Goal: Task Accomplishment & Management: Use online tool/utility

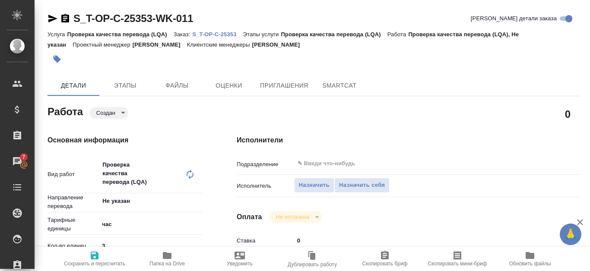
type textarea "x"
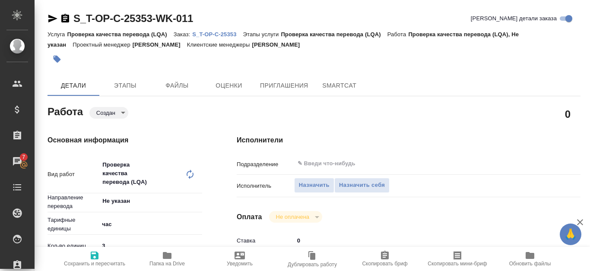
type textarea "x"
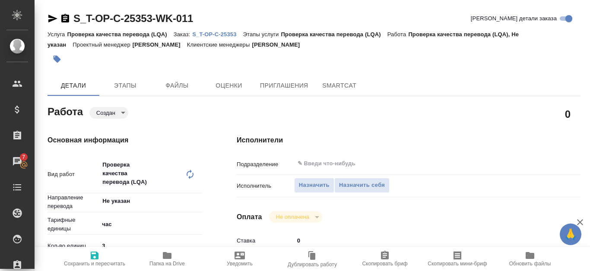
type textarea "x"
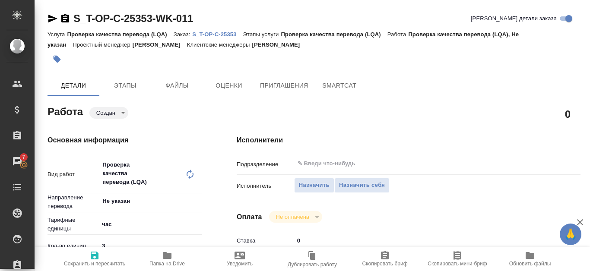
type textarea "x"
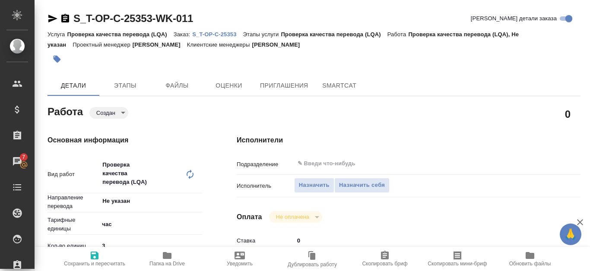
type textarea "x"
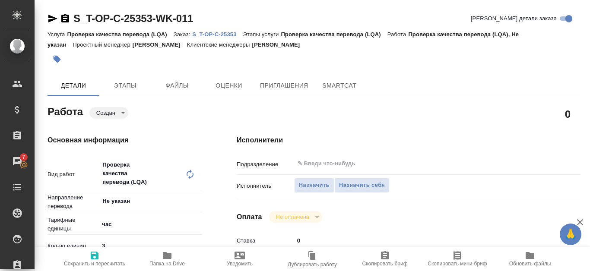
type textarea "x"
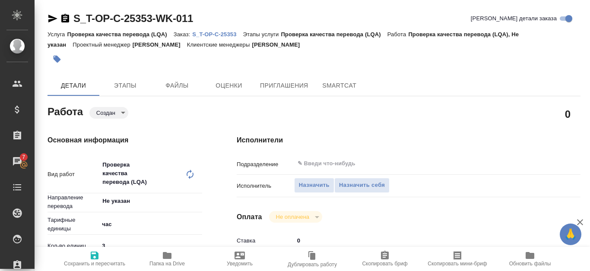
click at [214, 32] on p "S_T-OP-C-25353" at bounding box center [217, 34] width 51 height 6
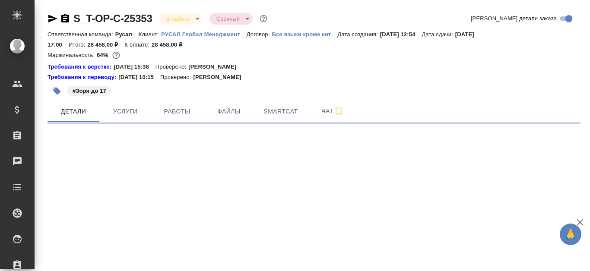
select select "RU"
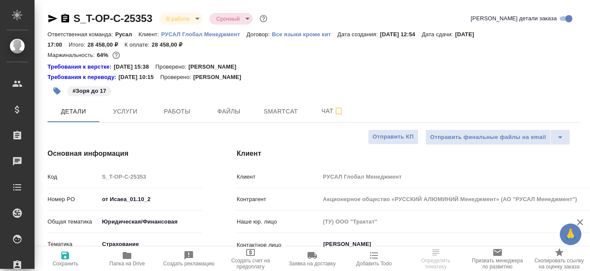
type textarea "x"
type input "[PERSON_NAME]"
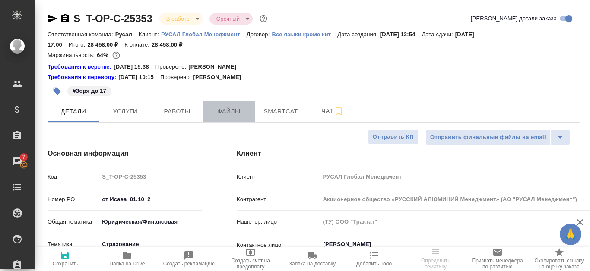
click at [214, 114] on span "Файлы" at bounding box center [228, 111] width 41 height 11
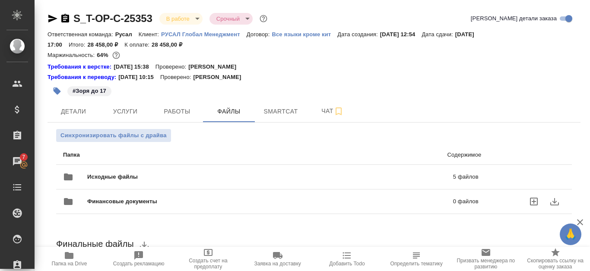
click at [245, 177] on span "Исходные файлы" at bounding box center [191, 177] width 208 height 9
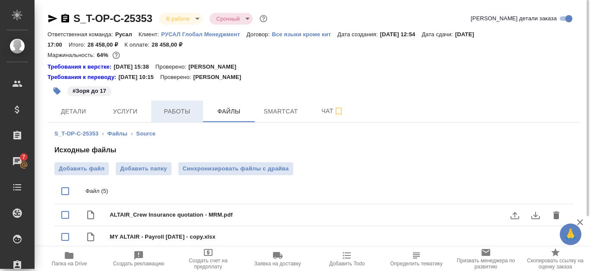
click at [173, 102] on button "Работы" at bounding box center [177, 112] width 52 height 22
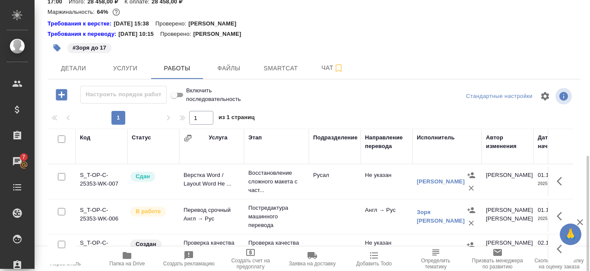
scroll to position [117, 0]
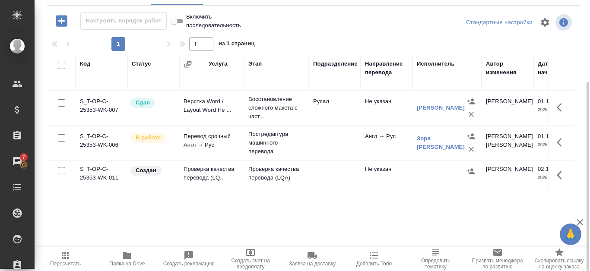
click at [107, 176] on td "S_T-OP-C-25353-WK-011" at bounding box center [102, 176] width 52 height 30
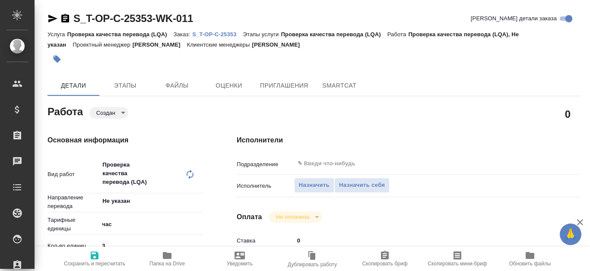
type textarea "x"
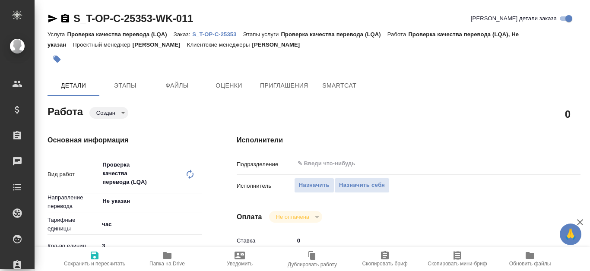
type textarea "x"
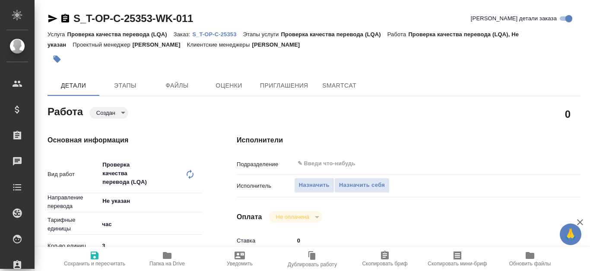
type textarea "x"
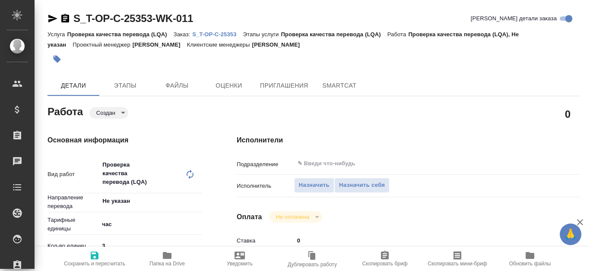
type textarea "x"
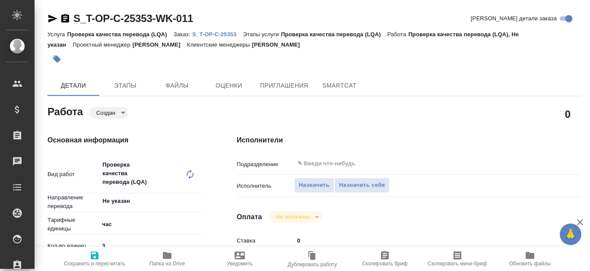
type textarea "x"
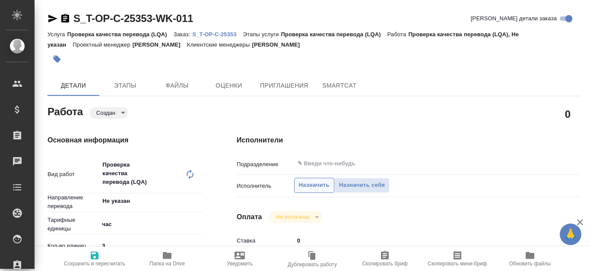
click at [314, 188] on span "Назначить" at bounding box center [314, 186] width 31 height 10
type textarea "x"
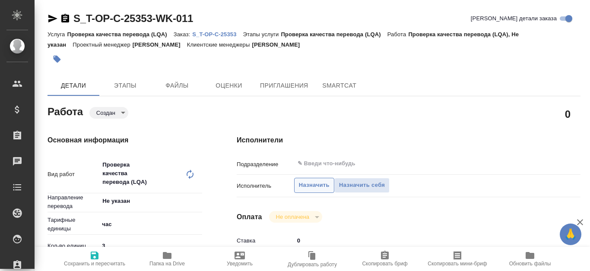
type textarea "x"
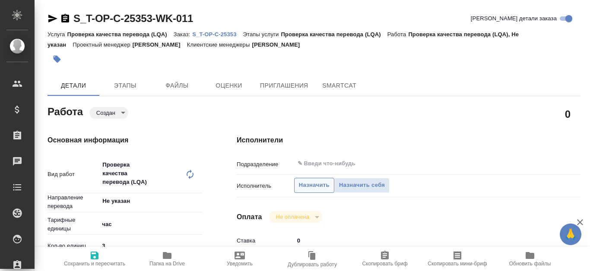
type textarea "x"
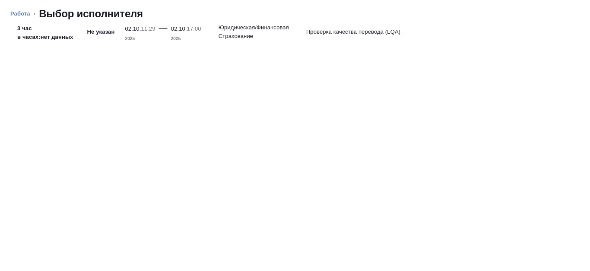
type textarea "x"
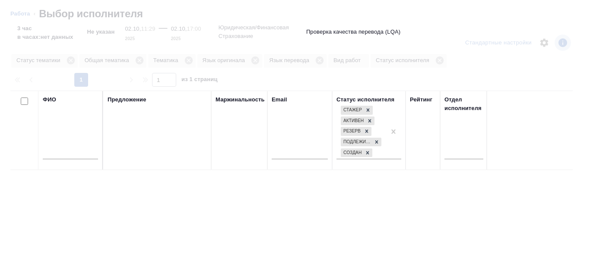
type textarea "x"
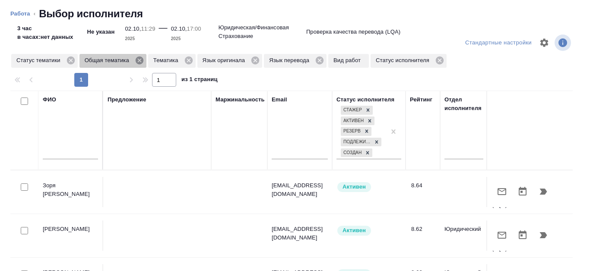
click at [141, 60] on icon at bounding box center [140, 61] width 10 height 10
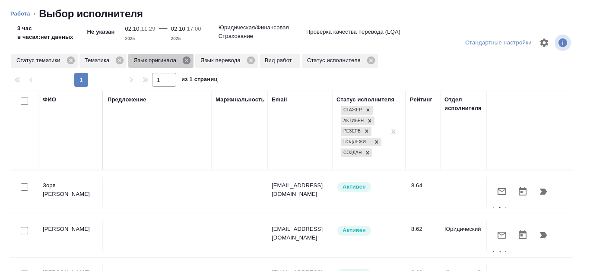
click at [185, 58] on icon at bounding box center [187, 61] width 8 height 8
click at [185, 63] on icon at bounding box center [184, 61] width 8 height 8
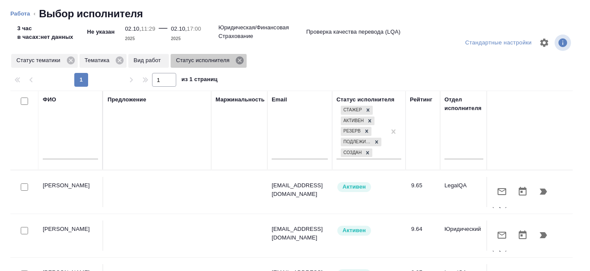
click at [241, 61] on icon at bounding box center [240, 61] width 8 height 8
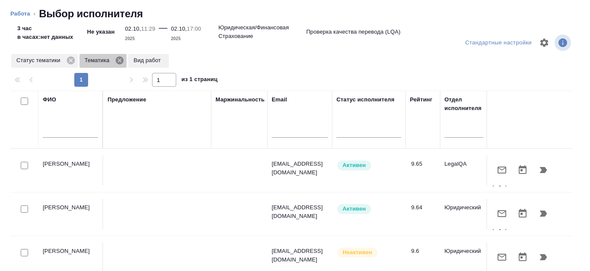
click at [119, 61] on icon at bounding box center [120, 61] width 10 height 10
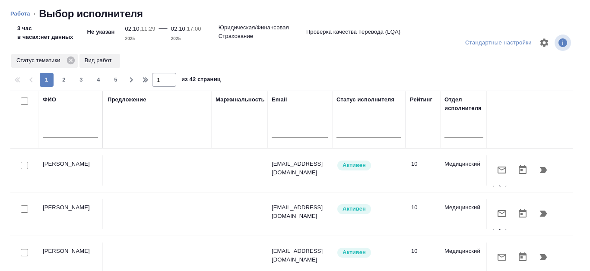
click at [51, 130] on input "text" at bounding box center [70, 132] width 55 height 11
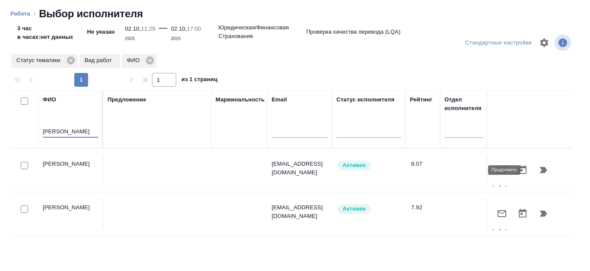
type input "Канатаева"
click at [543, 165] on button "button" at bounding box center [543, 170] width 21 height 21
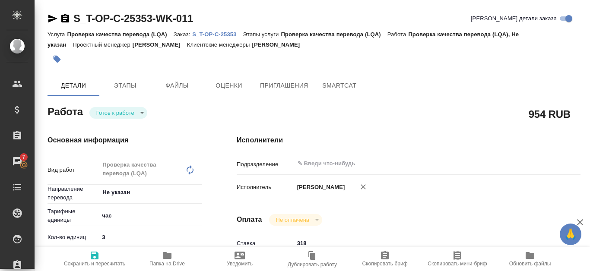
type textarea "x"
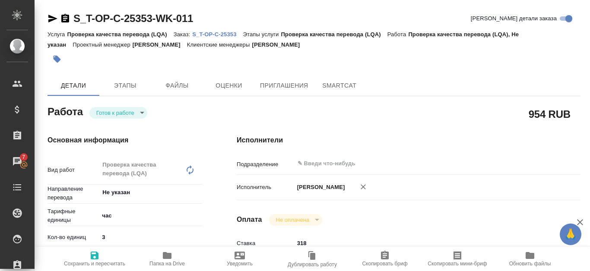
type textarea "x"
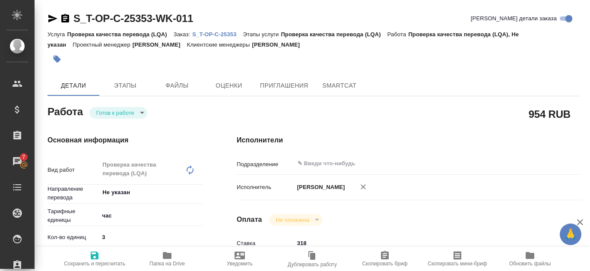
type textarea "x"
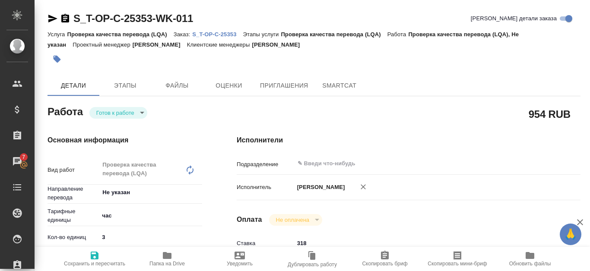
type textarea "x"
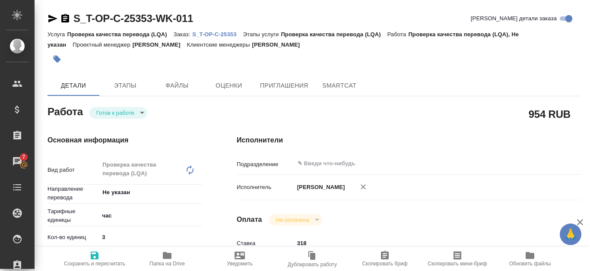
click at [211, 32] on p "S_T-OP-C-25353" at bounding box center [217, 34] width 51 height 6
type input "readyForWork"
type textarea "Проверка качества перевода (LQA)"
type textarea "x"
type input "Не указан"
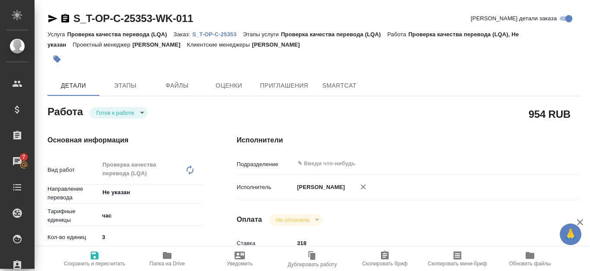
type input "5a8b1489cc6b4906c91bfd93"
type input "3"
type input "yr-fn"
type input "5a8b8b956a9677013d343d43"
type input "[DATE] 11:29"
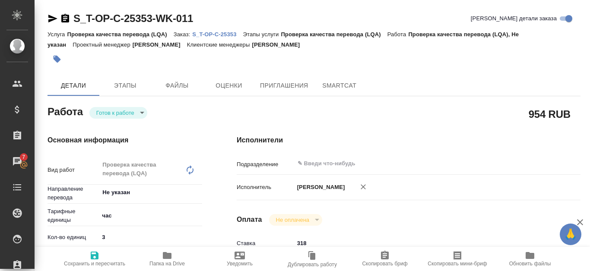
type input "[DATE] 17:00"
type input "notPayed"
type input "318"
type input "RUB"
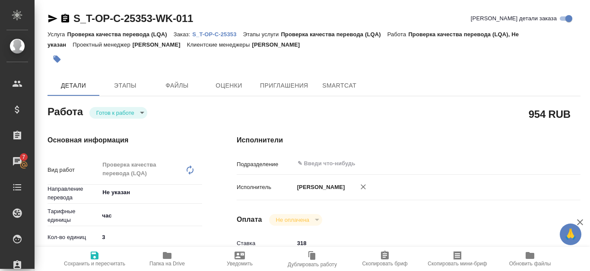
type input "[PERSON_NAME]"
type textarea "x"
type textarea "/Clients/Т-ОП-С_Русал Глобал Менеджмент/Orders/S_T-OP-C-25353/LQA/S_T-OP-C-2535…"
type textarea "x"
type input "S_T-OP-C-25353"
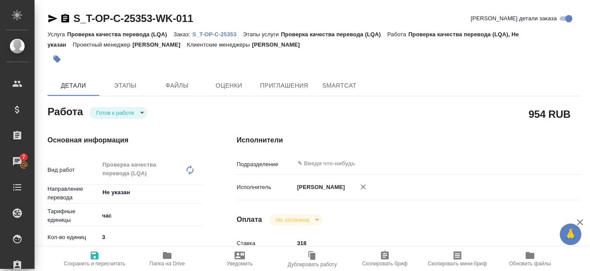
type input "от Исаеа_01.10_2"
type input "Проверка качества перевода (LQA)"
type input "[PERSON_NAME]"
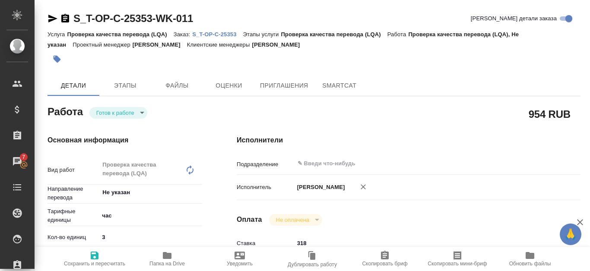
type input "/Clients/Т-ОП-С_Русал Глобал Менеджмент/Orders/S_T-OP-C-25353"
type textarea "x"
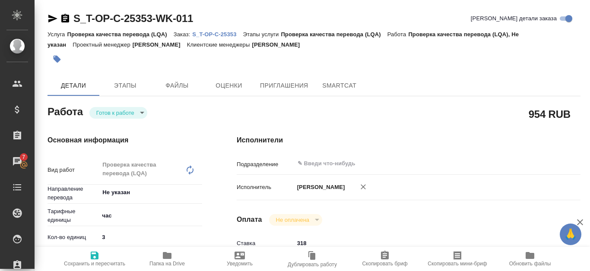
type textarea "x"
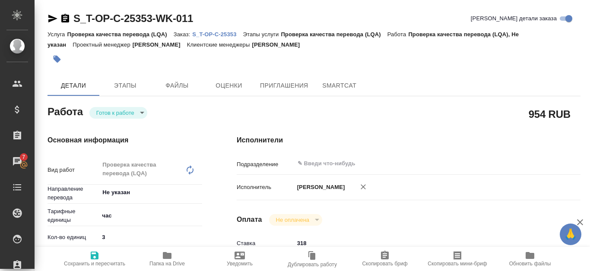
type textarea "x"
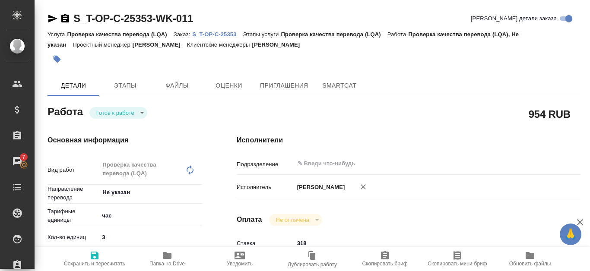
type textarea "x"
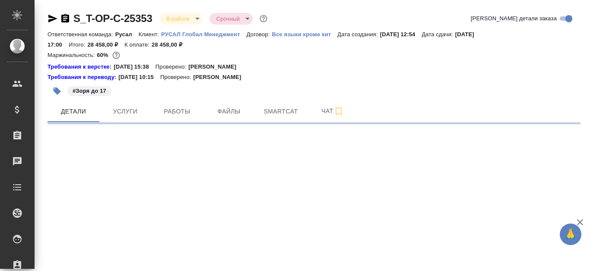
select select "RU"
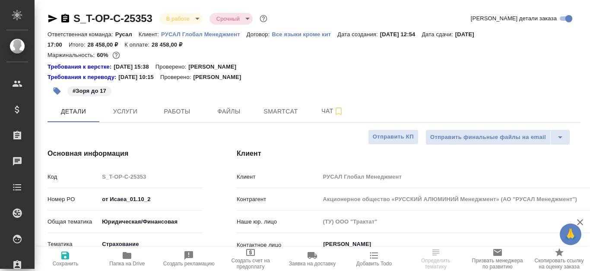
type textarea "x"
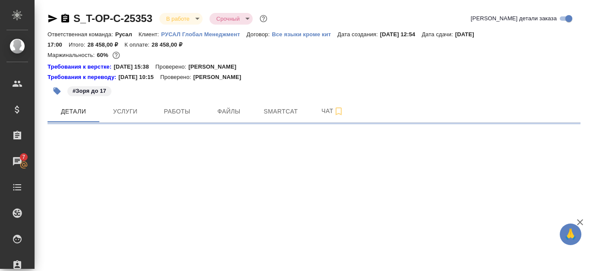
select select "RU"
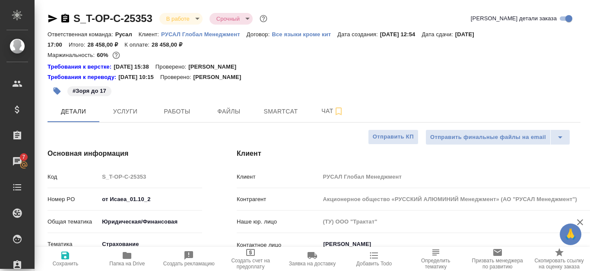
type textarea "x"
click at [294, 114] on span "Smartcat" at bounding box center [280, 111] width 41 height 11
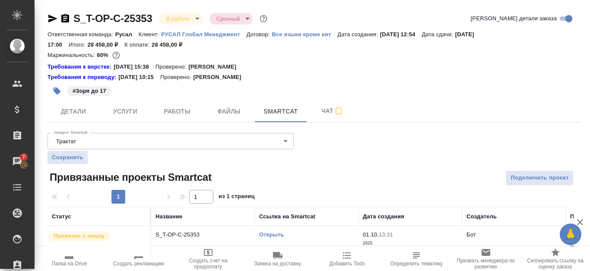
click at [265, 232] on link "Открыть" at bounding box center [271, 235] width 25 height 6
